Goal: Transaction & Acquisition: Purchase product/service

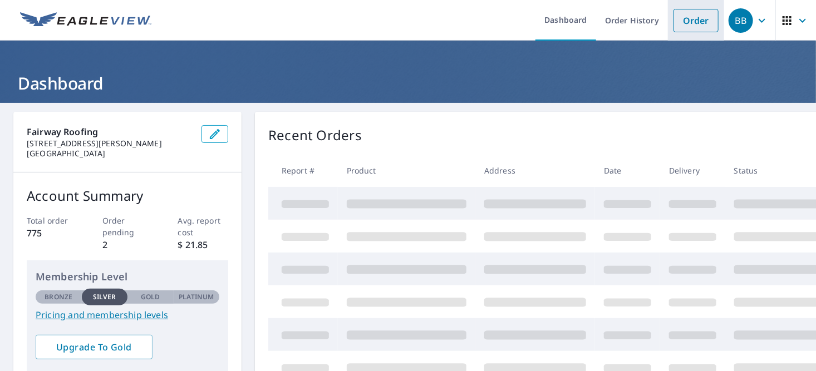
click at [685, 16] on link "Order" at bounding box center [696, 20] width 45 height 23
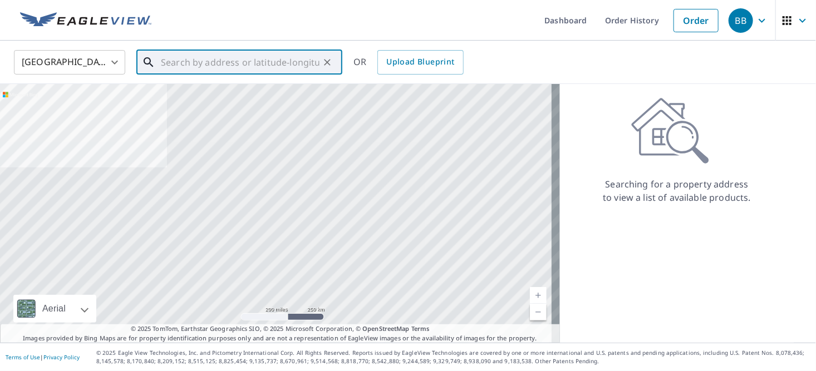
paste input "[STREET_ADDRESS]"
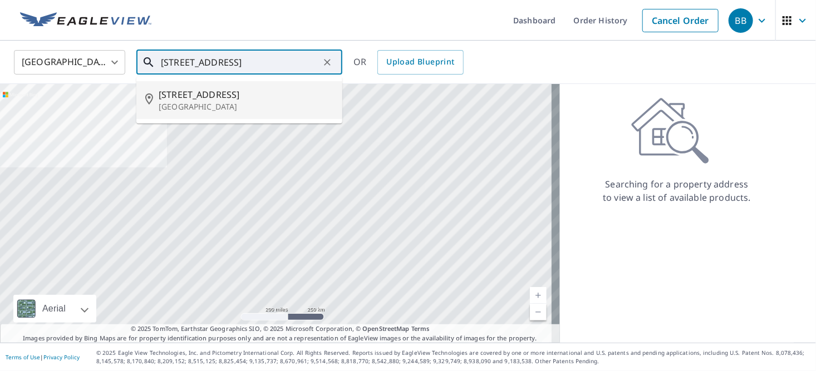
click at [189, 86] on li "[STREET_ADDRESS]" at bounding box center [239, 100] width 206 height 38
type input "[STREET_ADDRESS]"
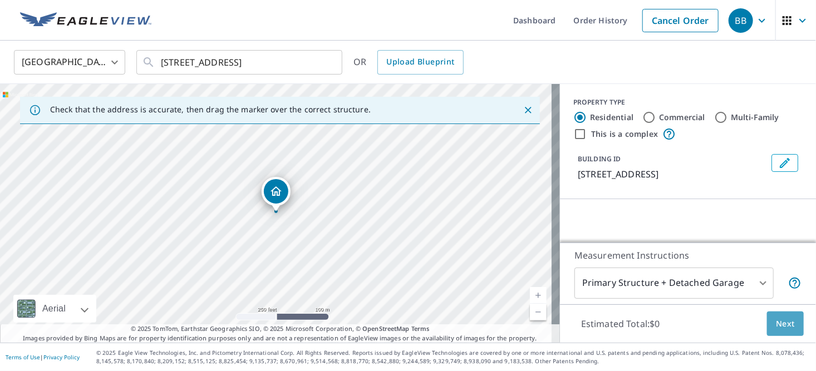
drag, startPoint x: 786, startPoint y: 327, endPoint x: 651, endPoint y: 301, distance: 137.3
click at [654, 302] on div "Measurement Instructions Primary Structure + Detached Garage 1 ​ Estimated Tota…" at bounding box center [688, 293] width 256 height 101
click at [657, 277] on body "BB BB Dashboard Order History Cancel Order BB [GEOGRAPHIC_DATA] [GEOGRAPHIC_DAT…" at bounding box center [408, 185] width 816 height 371
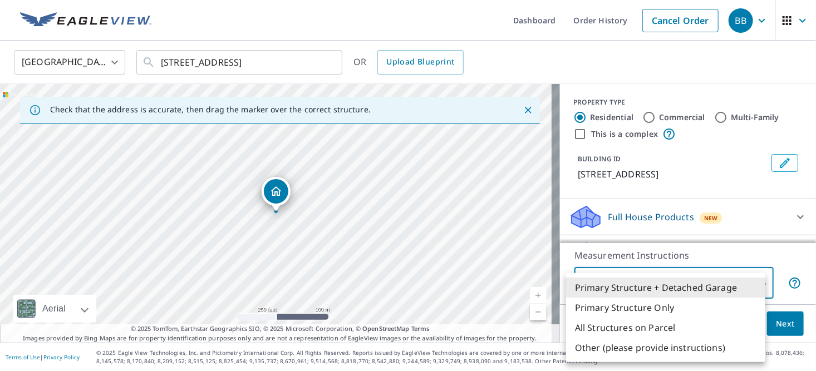
click at [724, 198] on div at bounding box center [408, 185] width 816 height 371
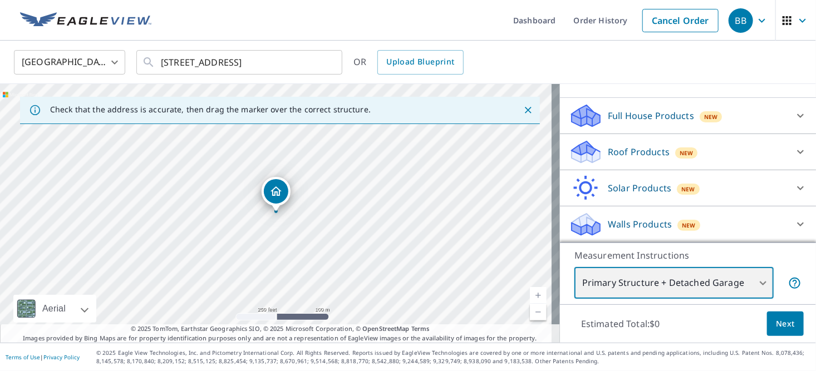
scroll to position [113, 0]
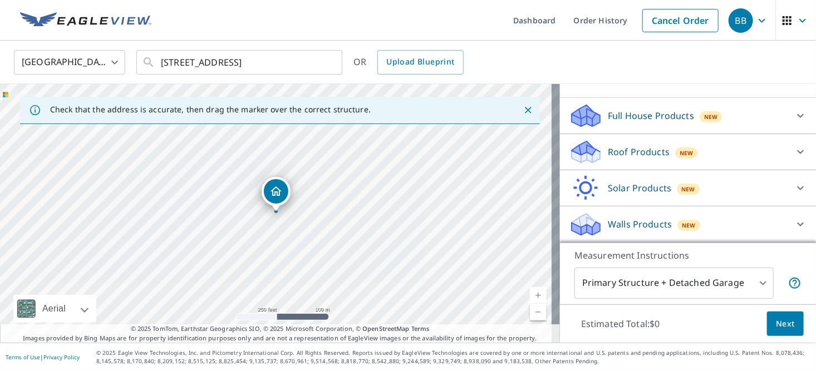
click at [622, 157] on p "Roof Products" at bounding box center [639, 151] width 62 height 13
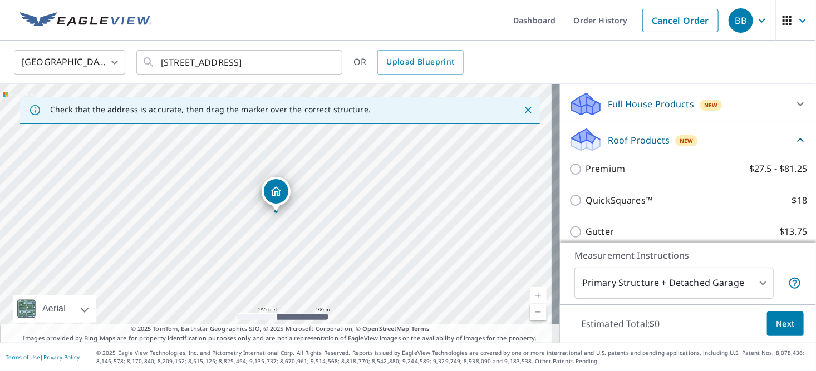
scroll to position [169, 0]
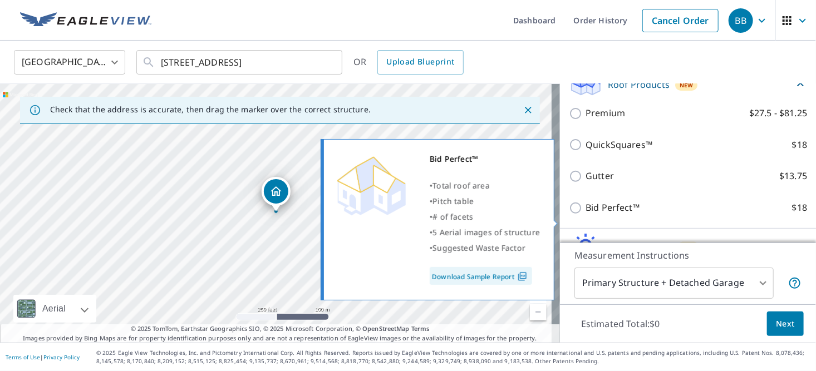
click at [610, 215] on p "Bid Perfect™" at bounding box center [613, 208] width 54 height 14
click at [586, 215] on input "Bid Perfect™ $18" at bounding box center [577, 208] width 17 height 13
checkbox input "true"
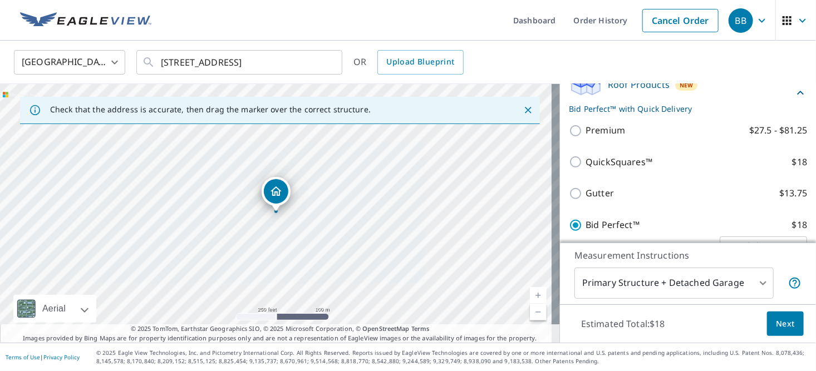
click at [777, 319] on span "Next" at bounding box center [785, 324] width 19 height 14
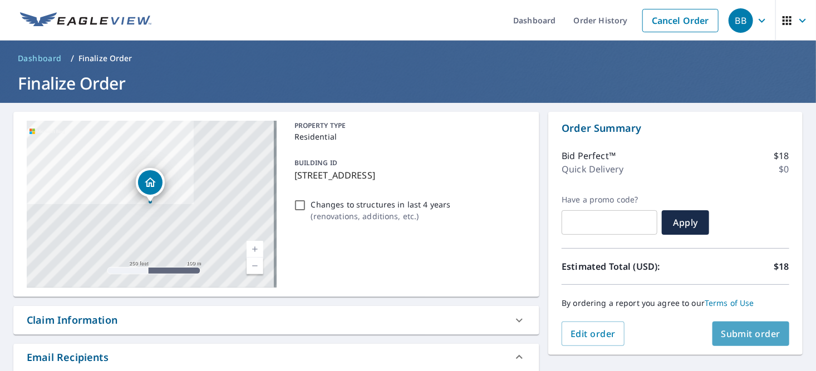
click at [739, 334] on span "Submit order" at bounding box center [752, 334] width 60 height 12
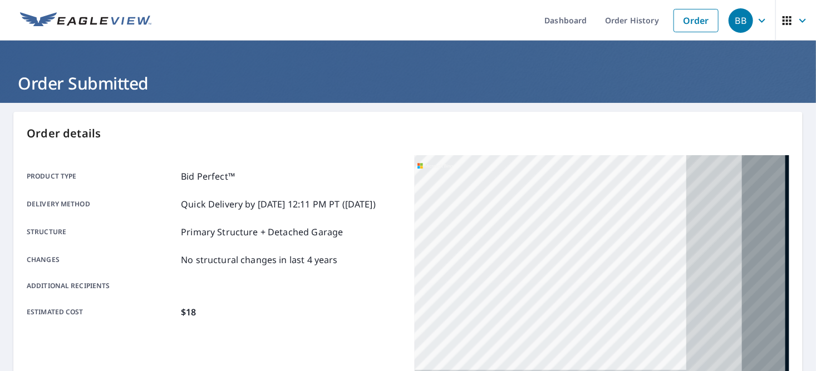
drag, startPoint x: 584, startPoint y: 261, endPoint x: 362, endPoint y: 146, distance: 250.3
click at [362, 146] on div "Order details Product type Bid Perfect™ Delivery method Quick Delivery by [DATE…" at bounding box center [408, 365] width 790 height 506
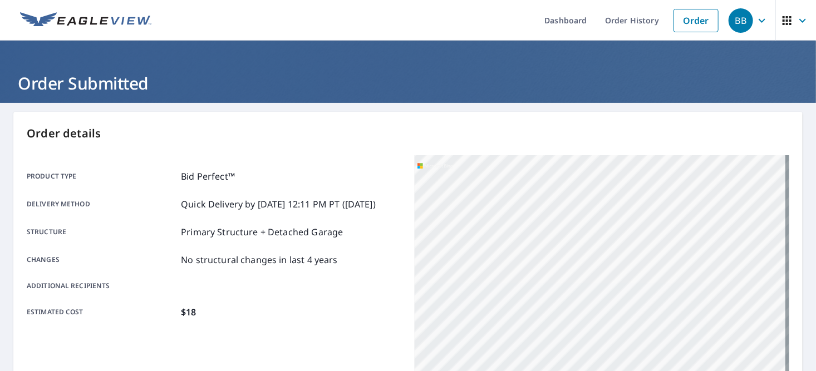
drag, startPoint x: 683, startPoint y: 270, endPoint x: 477, endPoint y: 189, distance: 221.0
click at [477, 189] on div "[STREET_ADDRESS]" at bounding box center [602, 294] width 375 height 278
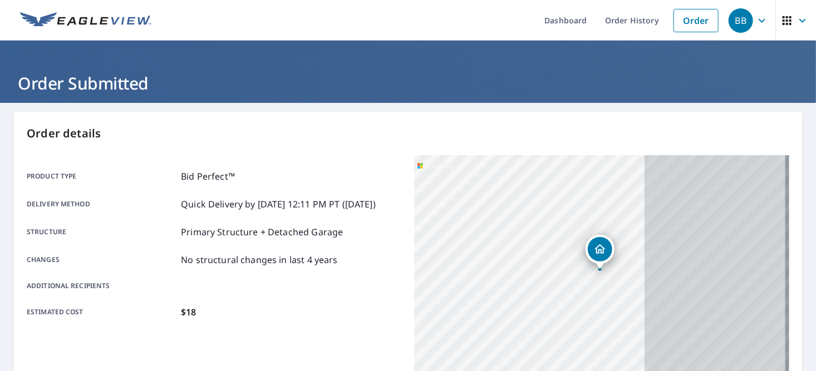
drag, startPoint x: 660, startPoint y: 273, endPoint x: 503, endPoint y: 224, distance: 165.0
click at [503, 224] on div "[STREET_ADDRESS]" at bounding box center [602, 294] width 375 height 278
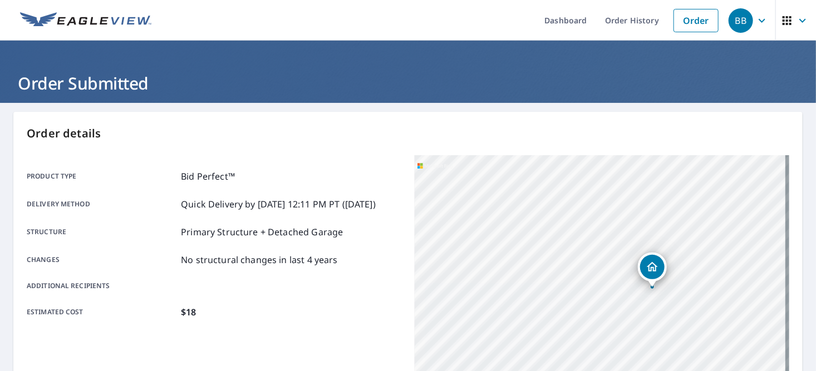
drag, startPoint x: 638, startPoint y: 268, endPoint x: 456, endPoint y: 188, distance: 198.4
click at [456, 188] on div "[STREET_ADDRESS]" at bounding box center [602, 294] width 375 height 278
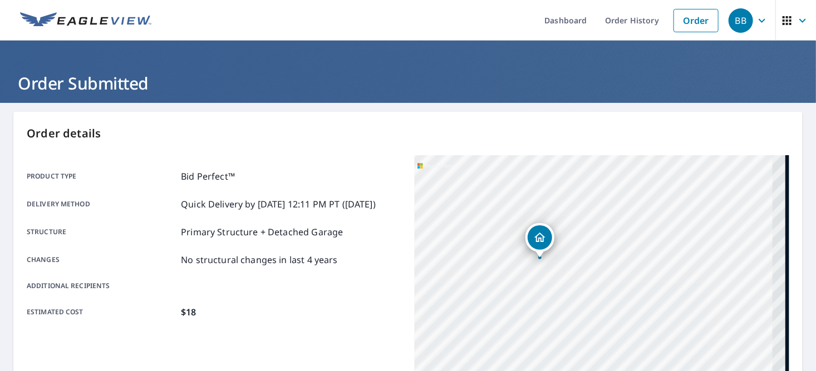
drag, startPoint x: 652, startPoint y: 273, endPoint x: 545, endPoint y: 245, distance: 111.2
click at [545, 245] on div "Dropped pin, building 1, Residential property, 7886 Manor Forest Blvd Boynton B…" at bounding box center [540, 238] width 25 height 25
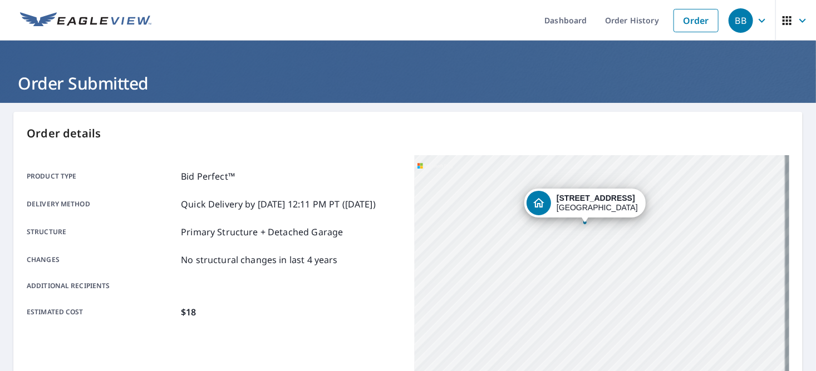
drag, startPoint x: 622, startPoint y: 330, endPoint x: 607, endPoint y: 257, distance: 74.5
click at [607, 257] on div "[STREET_ADDRESS]" at bounding box center [602, 294] width 375 height 278
